Goal: Task Accomplishment & Management: Manage account settings

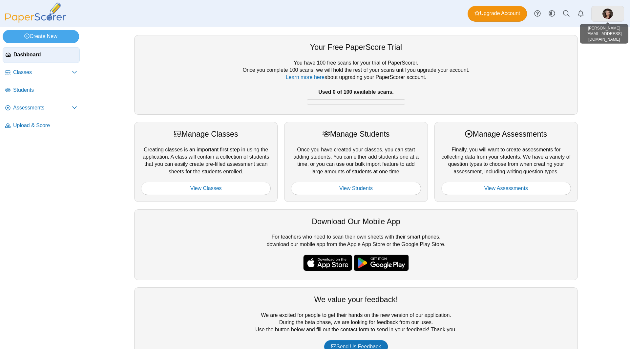
click at [614, 13] on link at bounding box center [607, 14] width 33 height 16
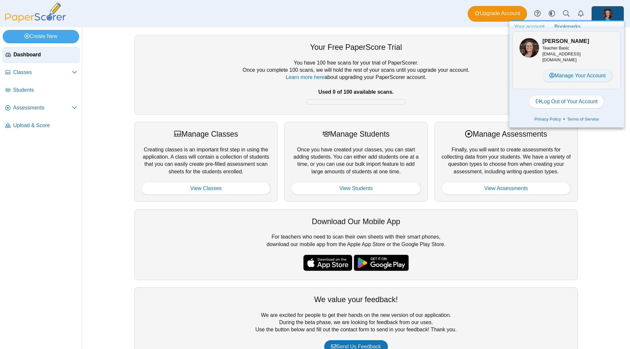
click at [600, 76] on link "Manage Your Account" at bounding box center [577, 75] width 70 height 13
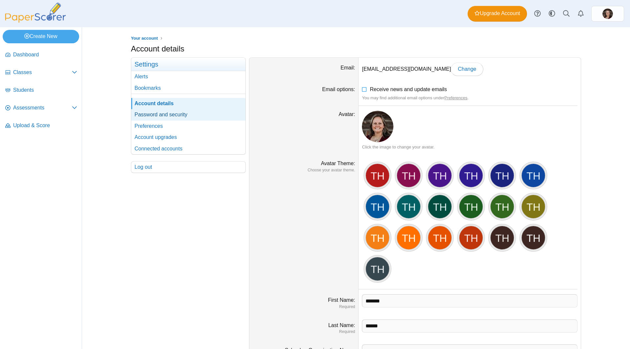
click at [168, 111] on link "Password and security" at bounding box center [188, 114] width 114 height 11
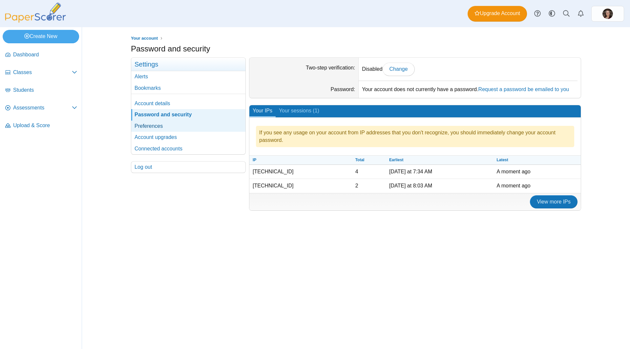
click at [175, 125] on link "Preferences" at bounding box center [188, 126] width 114 height 11
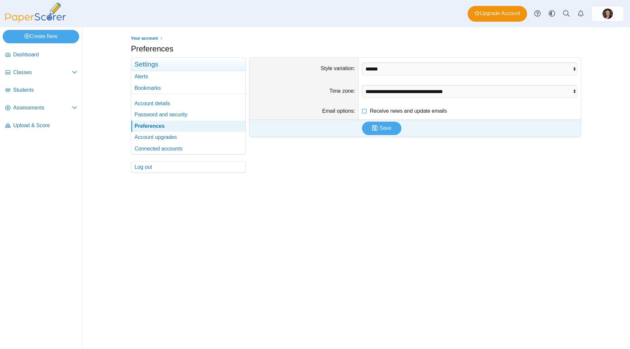
click at [183, 139] on link "Account upgrades" at bounding box center [188, 137] width 114 height 11
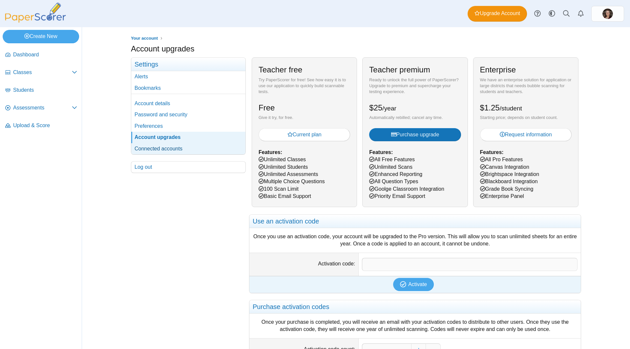
click at [222, 145] on link "Connected accounts" at bounding box center [188, 148] width 114 height 11
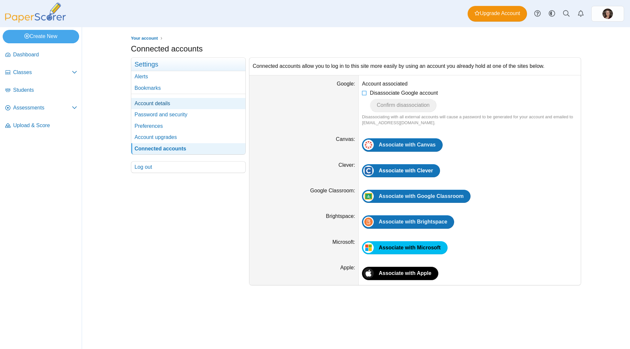
click at [219, 102] on link "Account details" at bounding box center [188, 103] width 114 height 11
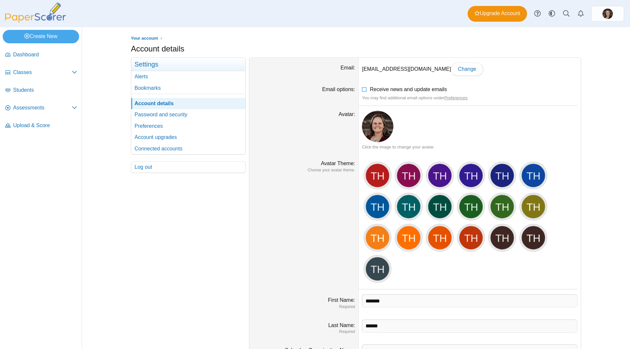
scroll to position [64, 0]
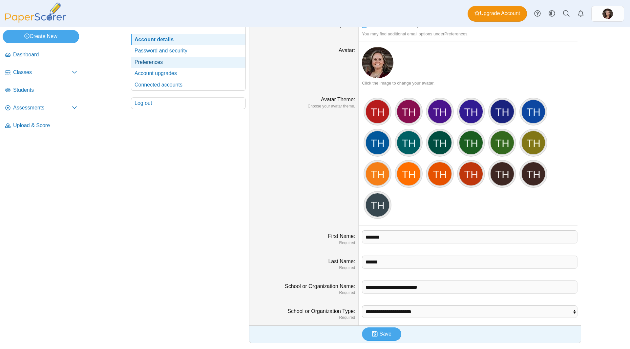
click at [175, 63] on link "Preferences" at bounding box center [188, 62] width 114 height 11
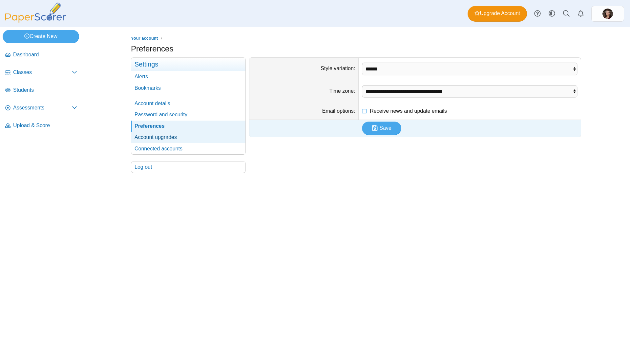
click at [185, 136] on link "Account upgrades" at bounding box center [188, 137] width 114 height 11
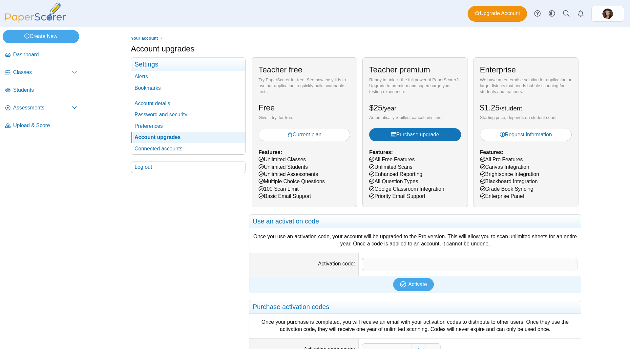
scroll to position [97, 0]
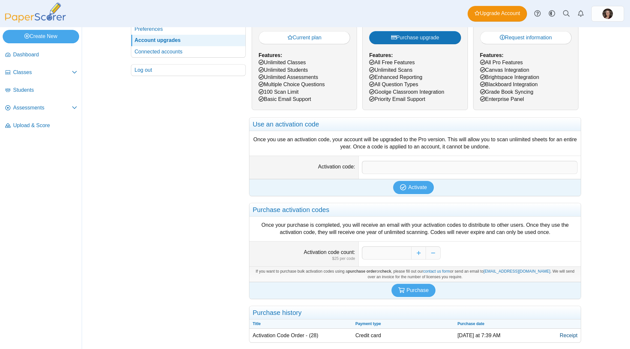
click at [563, 334] on link "Receipt" at bounding box center [568, 336] width 24 height 14
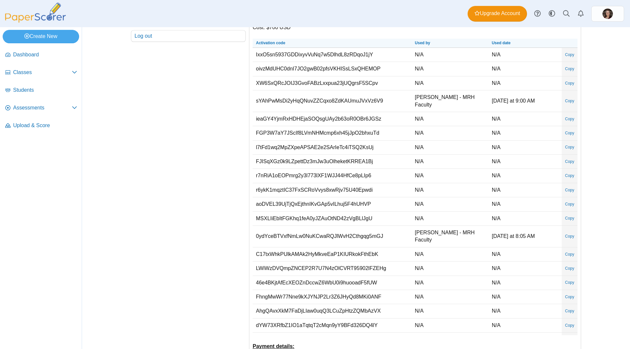
scroll to position [164, 0]
